Goal: Task Accomplishment & Management: Manage account settings

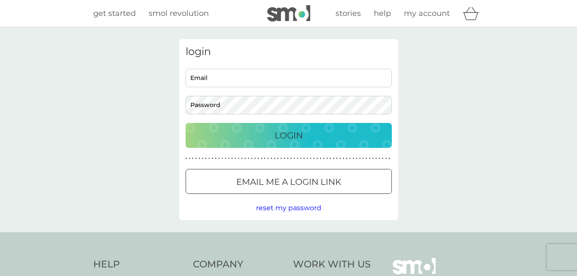
type input "[EMAIL_ADDRESS][PERSON_NAME][DOMAIN_NAME]"
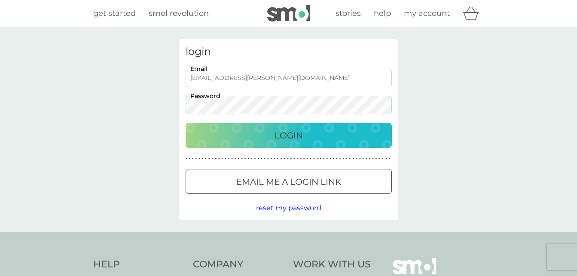
click at [336, 146] on button "Login" at bounding box center [289, 135] width 206 height 25
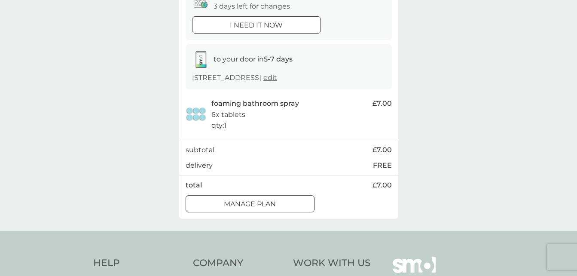
scroll to position [103, 0]
click at [297, 202] on div "Manage plan" at bounding box center [250, 203] width 128 height 11
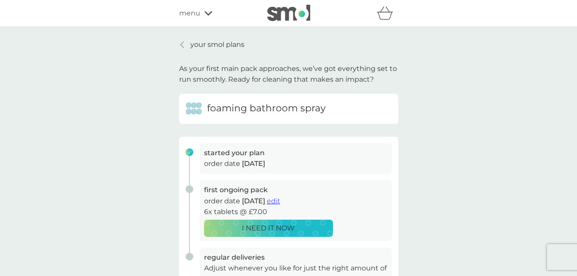
click at [297, 202] on p "order date 13 Oct 2025 edit" at bounding box center [295, 200] width 183 height 11
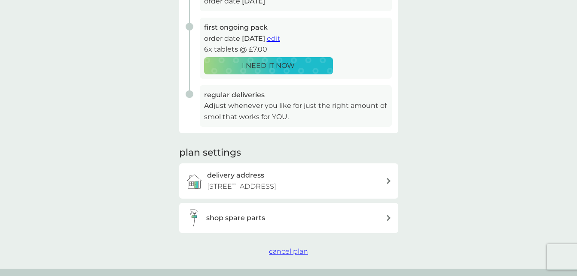
scroll to position [162, 0]
click at [269, 164] on div "delivery address 32 Yeomeads, Long Ashton, Bristol, BS41 9BE" at bounding box center [288, 181] width 219 height 35
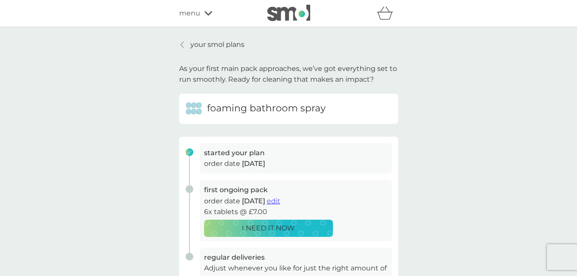
click at [97, 134] on div "your smol plans As your first main pack approaches, we’ve got everything set to…" at bounding box center [288, 229] width 577 height 404
click at [228, 43] on p "your smol plans" at bounding box center [217, 44] width 54 height 11
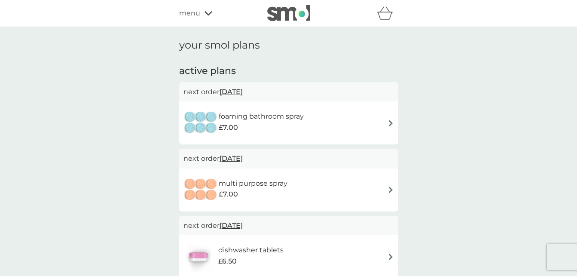
scroll to position [1, 0]
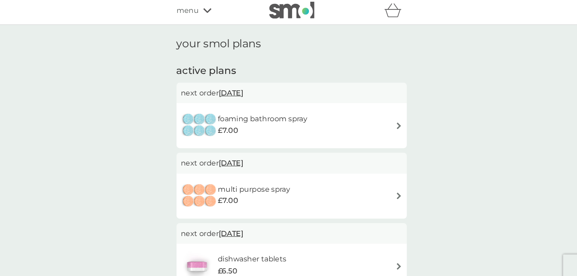
click at [231, 39] on h1 "your smol plans" at bounding box center [288, 44] width 219 height 12
click at [387, 119] on img at bounding box center [390, 122] width 6 height 6
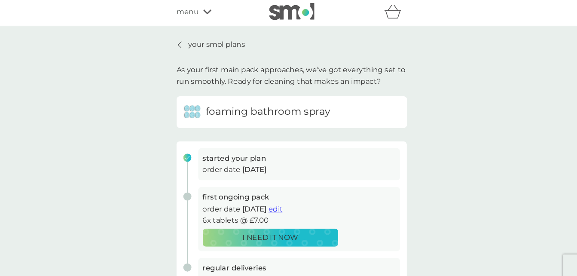
click at [386, 119] on div "foaming bathroom spray" at bounding box center [288, 109] width 219 height 30
click at [467, 142] on div "your smol plans As your first main pack approaches, we’ve got everything set to…" at bounding box center [288, 229] width 577 height 404
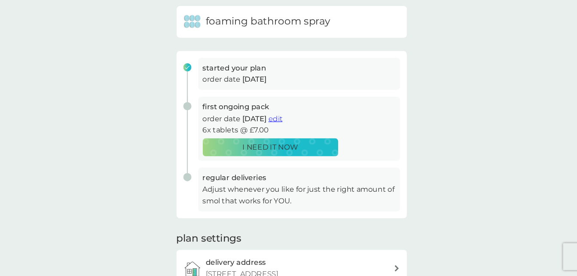
click at [467, 152] on div "your smol plans As your first main pack approaches, we’ve got everything set to…" at bounding box center [288, 154] width 577 height 404
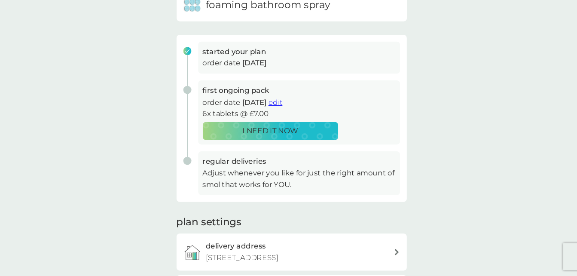
scroll to position [92, 0]
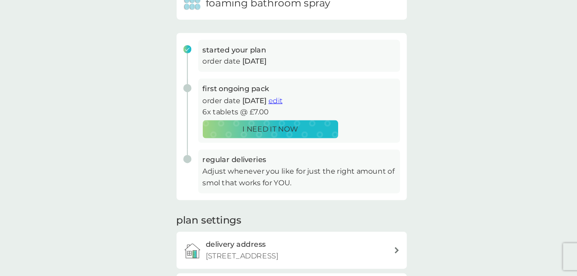
click at [213, 187] on p "Adjust whenever you like for just the right amount of smol that works for YOU." at bounding box center [295, 181] width 183 height 22
click at [219, 167] on h3 "regular deliveries" at bounding box center [295, 164] width 183 height 11
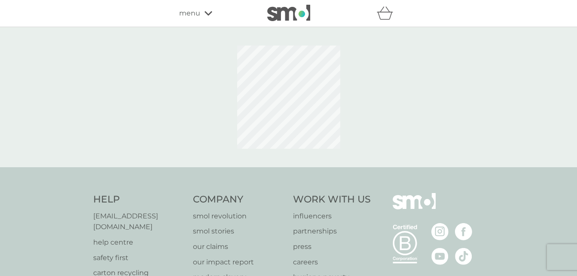
scroll to position [85, 0]
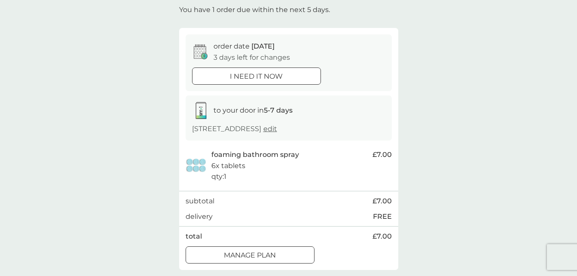
scroll to position [69, 0]
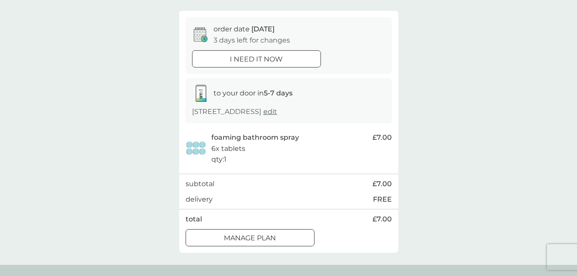
click at [284, 235] on div "Manage plan" at bounding box center [250, 237] width 128 height 11
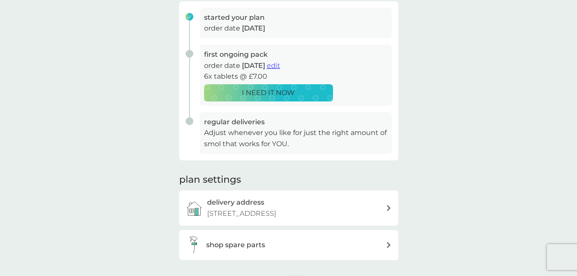
scroll to position [137, 0]
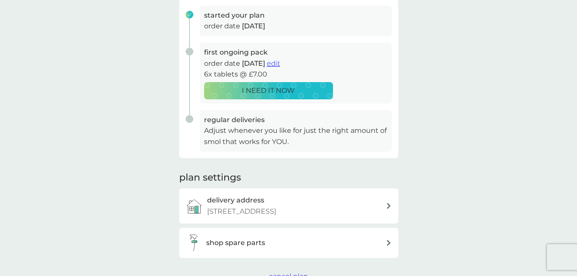
click at [388, 246] on div "shop spare parts" at bounding box center [288, 243] width 219 height 30
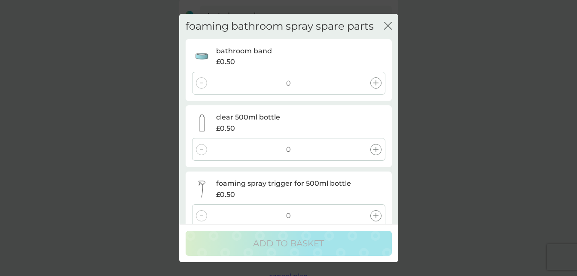
click at [434, 194] on div "foaming bathroom spray spare parts close bathroom band £0.50 0 clear 500ml bott…" at bounding box center [288, 138] width 577 height 276
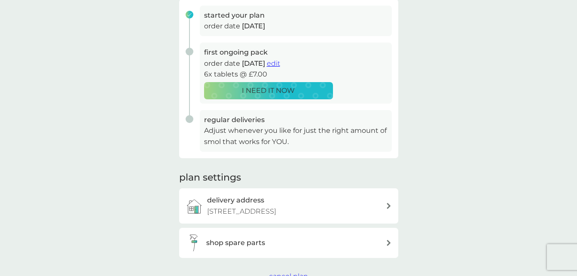
click at [280, 63] on span "edit" at bounding box center [273, 63] width 13 height 8
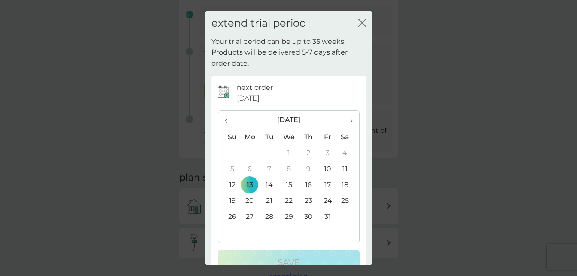
click at [292, 63] on p "Your trial period can be up to 35 weeks. Products will be delivered 5-7 days af…" at bounding box center [288, 52] width 155 height 33
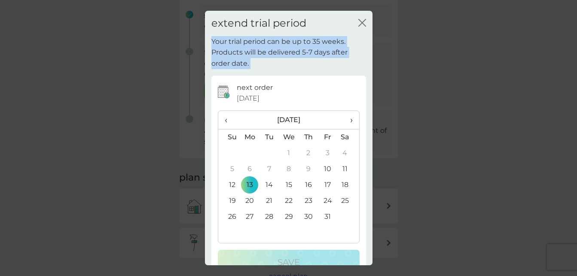
click at [292, 63] on p "Your trial period can be up to 35 weeks. Products will be delivered 5-7 days af…" at bounding box center [288, 52] width 155 height 33
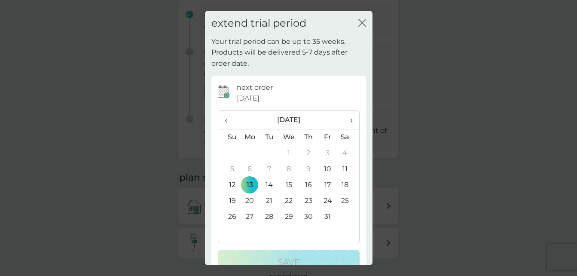
drag, startPoint x: 292, startPoint y: 63, endPoint x: 412, endPoint y: 54, distance: 120.6
click at [412, 54] on div "extend trial period close Your trial period can be up to 35 weeks. Products wil…" at bounding box center [288, 138] width 577 height 276
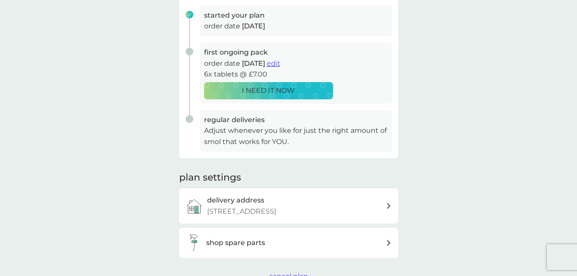
click at [412, 54] on div "your smol plans As your first main pack approaches, we’ve got everything set to…" at bounding box center [288, 92] width 577 height 404
click at [280, 64] on span "edit" at bounding box center [273, 63] width 13 height 8
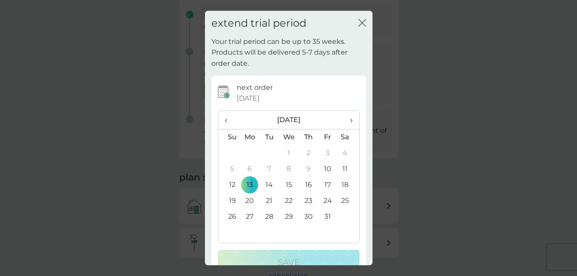
click at [350, 121] on th "›" at bounding box center [347, 120] width 21 height 18
click at [226, 121] on span "‹" at bounding box center [229, 120] width 9 height 18
click at [289, 216] on td "26" at bounding box center [289, 217] width 20 height 16
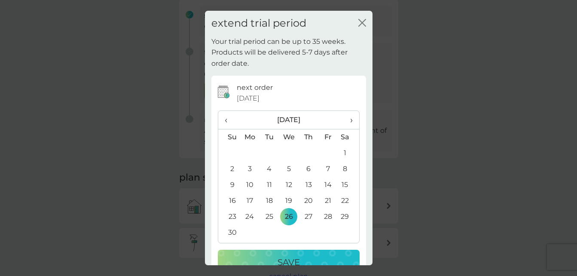
click at [313, 264] on div "Save" at bounding box center [288, 262] width 125 height 14
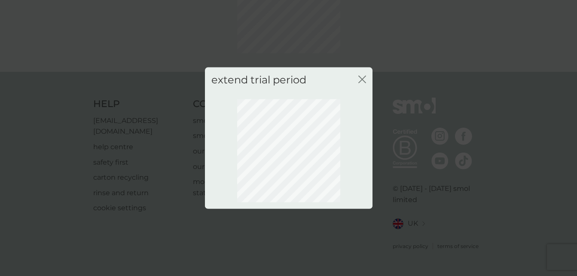
scroll to position [85, 0]
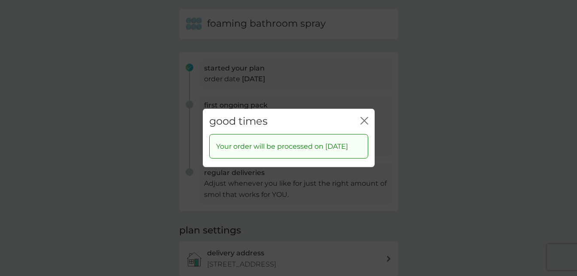
click at [358, 113] on div "good times close" at bounding box center [289, 121] width 172 height 25
click at [362, 117] on icon "close" at bounding box center [364, 121] width 8 height 8
